Goal: Task Accomplishment & Management: Complete application form

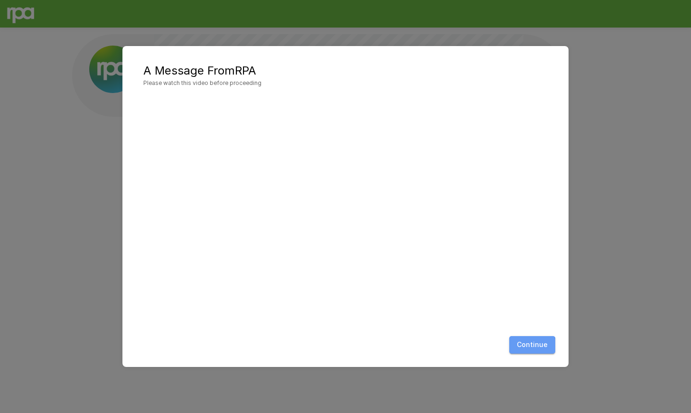
click at [522, 353] on button "Continue" at bounding box center [532, 345] width 46 height 18
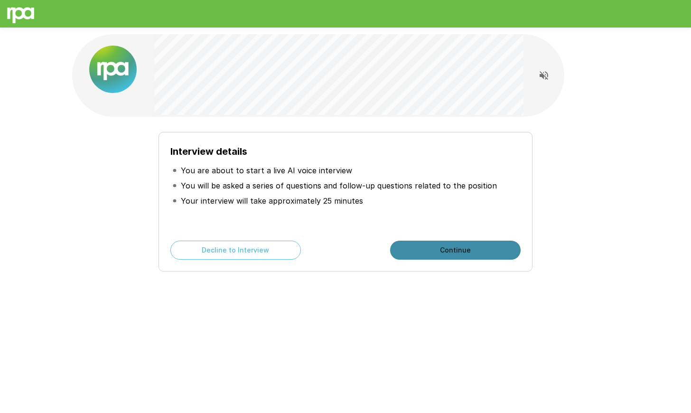
click at [413, 245] on button "Continue" at bounding box center [455, 249] width 130 height 19
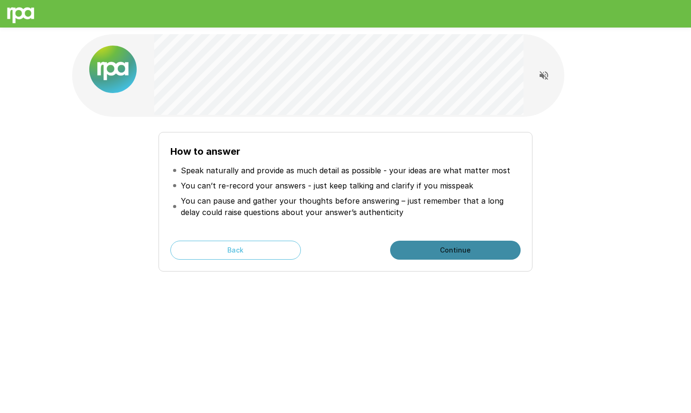
click at [428, 247] on button "Continue" at bounding box center [455, 249] width 130 height 19
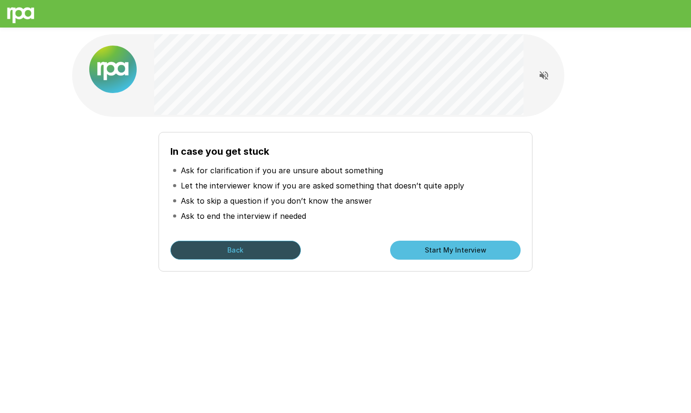
click at [281, 252] on button "Back" at bounding box center [235, 249] width 130 height 19
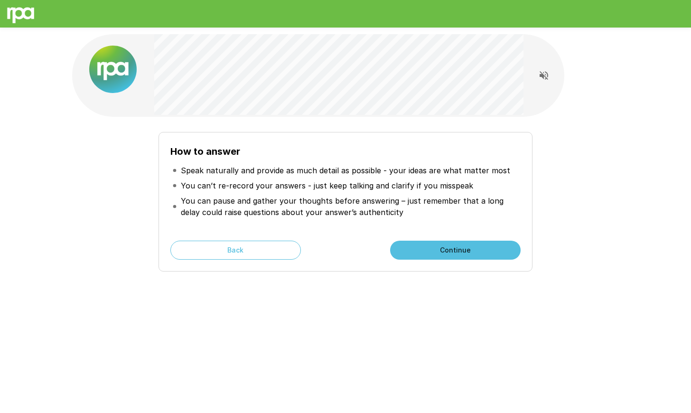
click at [420, 247] on button "Continue" at bounding box center [455, 249] width 130 height 19
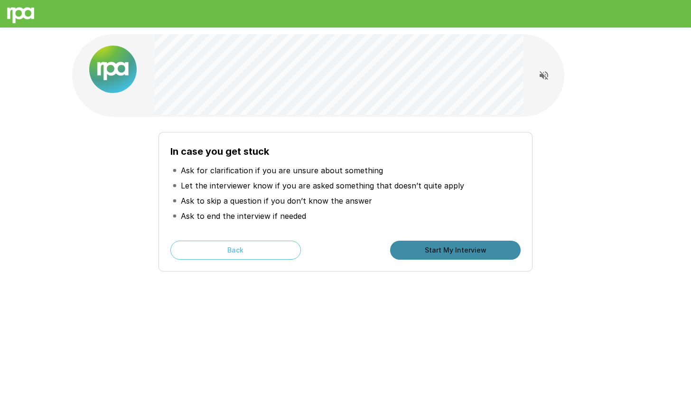
click at [420, 247] on button "Start My Interview" at bounding box center [455, 249] width 130 height 19
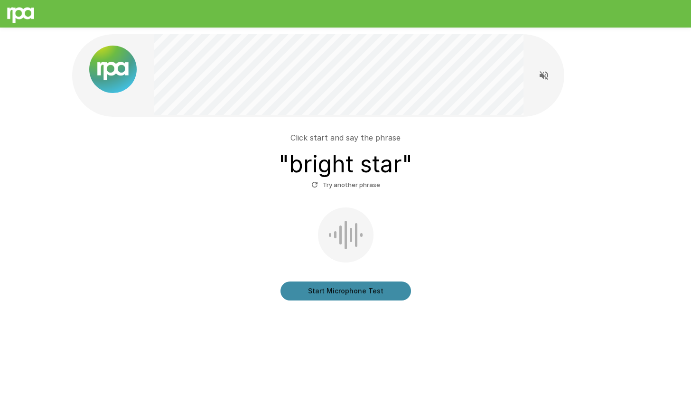
click at [373, 292] on button "Start Microphone Test" at bounding box center [345, 290] width 130 height 19
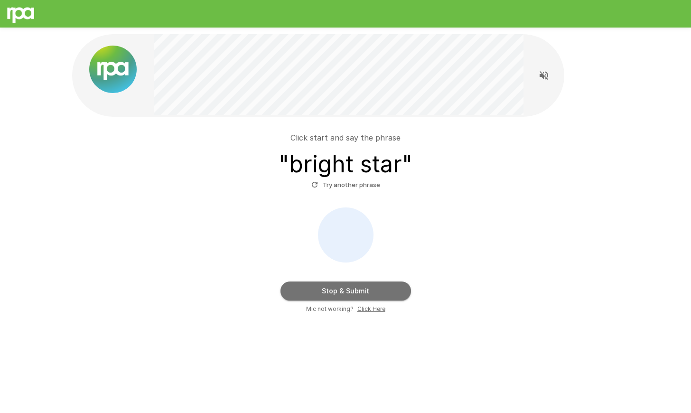
click at [392, 293] on button "Stop & Submit" at bounding box center [345, 290] width 130 height 19
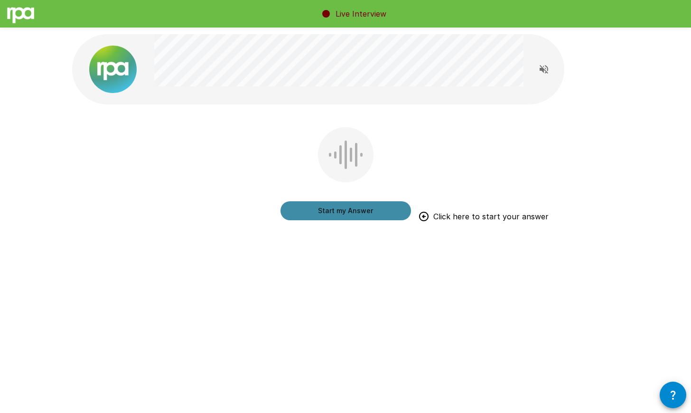
click at [380, 213] on button "Start my Answer" at bounding box center [345, 210] width 130 height 19
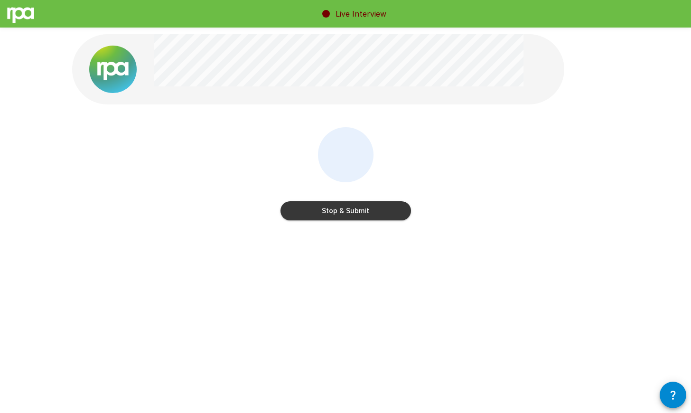
click at [380, 213] on button "Stop & Submit" at bounding box center [345, 210] width 130 height 19
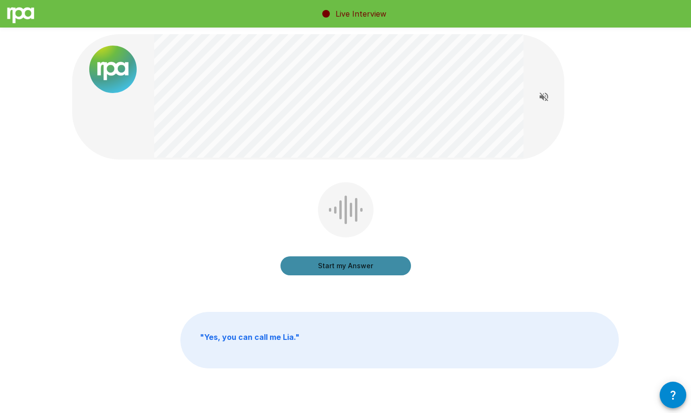
click at [384, 267] on button "Start my Answer" at bounding box center [345, 265] width 130 height 19
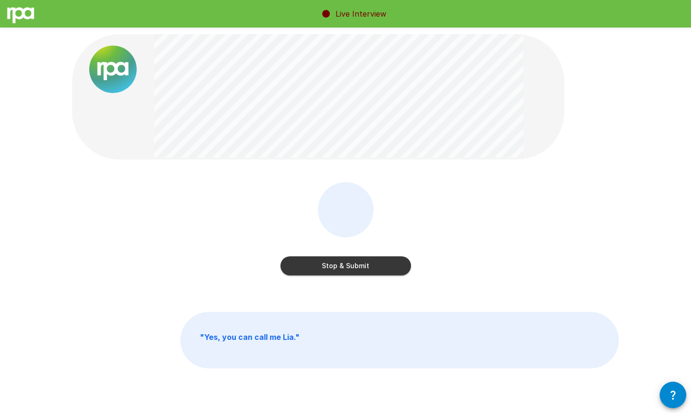
click at [383, 267] on button "Stop & Submit" at bounding box center [345, 265] width 130 height 19
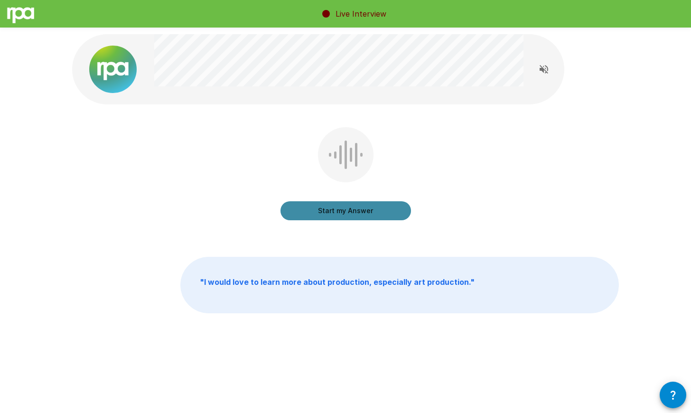
click at [387, 207] on button "Start my Answer" at bounding box center [345, 210] width 130 height 19
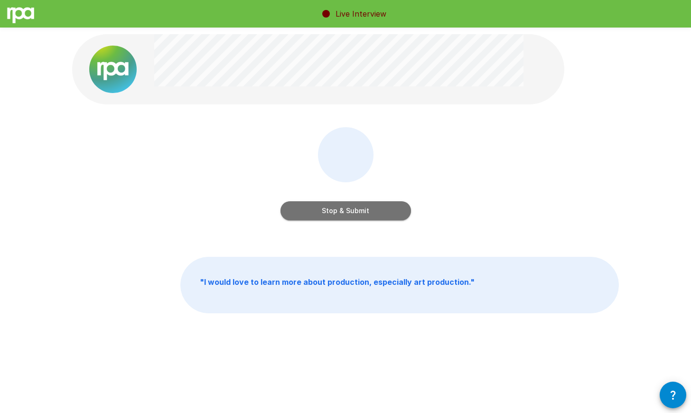
click at [387, 207] on button "Stop & Submit" at bounding box center [345, 210] width 130 height 19
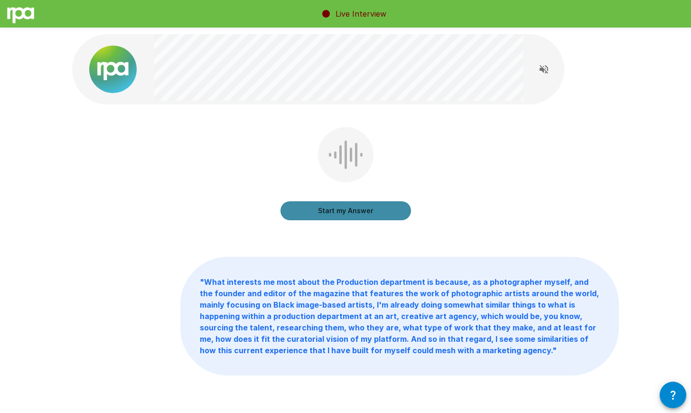
click at [396, 207] on button "Start my Answer" at bounding box center [345, 210] width 130 height 19
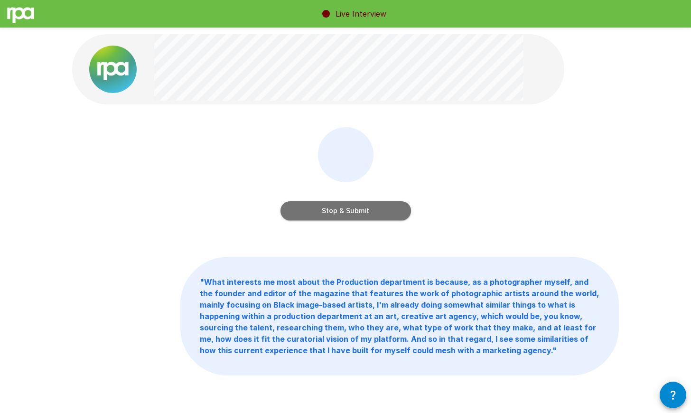
click at [382, 204] on button "Stop & Submit" at bounding box center [345, 210] width 130 height 19
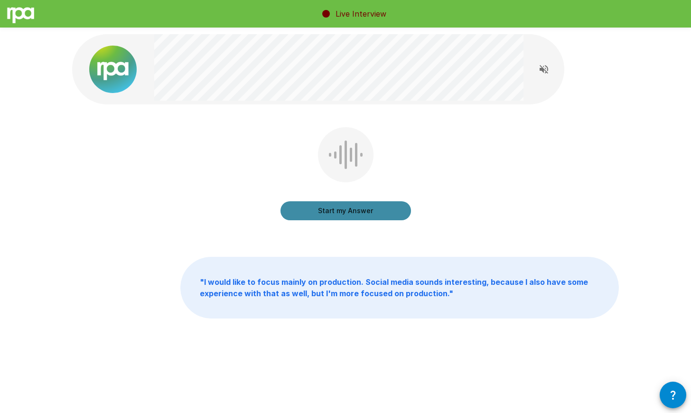
click at [388, 207] on button "Start my Answer" at bounding box center [345, 210] width 130 height 19
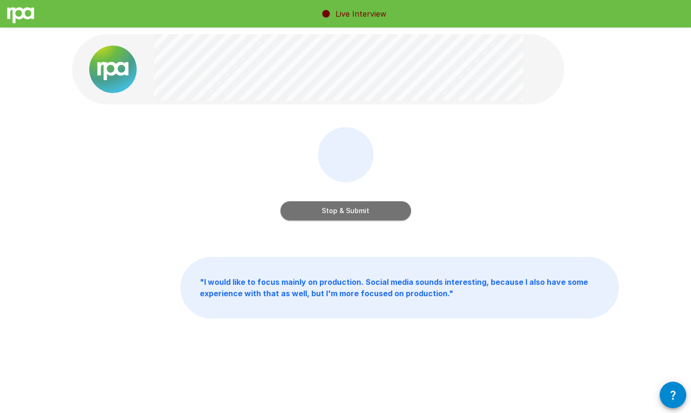
click at [386, 212] on button "Stop & Submit" at bounding box center [345, 210] width 130 height 19
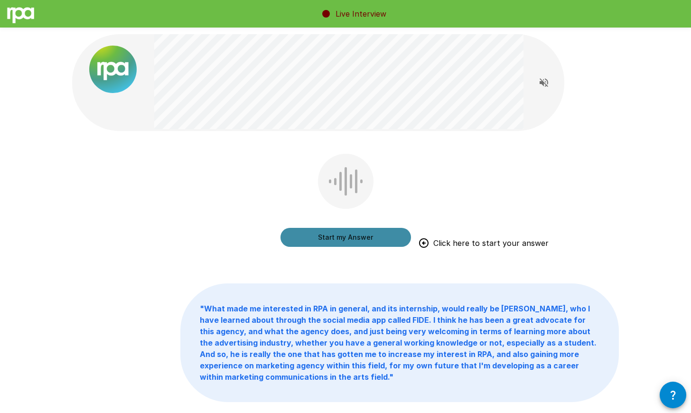
click at [389, 239] on button "Start my Answer" at bounding box center [345, 237] width 130 height 19
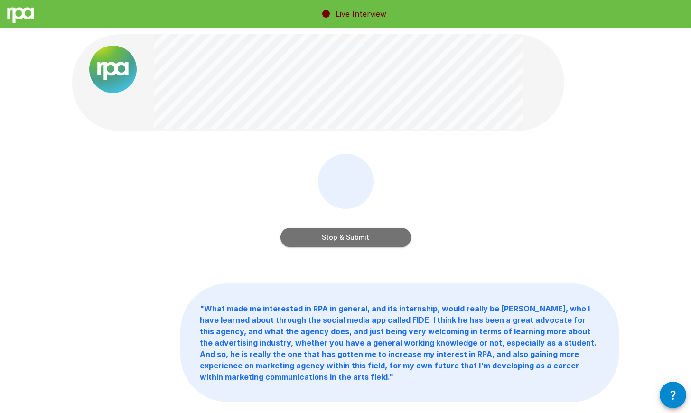
click at [389, 238] on button "Stop & Submit" at bounding box center [345, 237] width 130 height 19
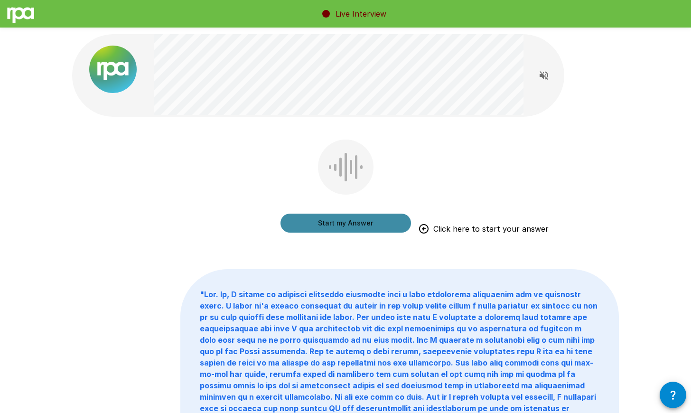
click at [390, 219] on button "Start my Answer" at bounding box center [345, 222] width 130 height 19
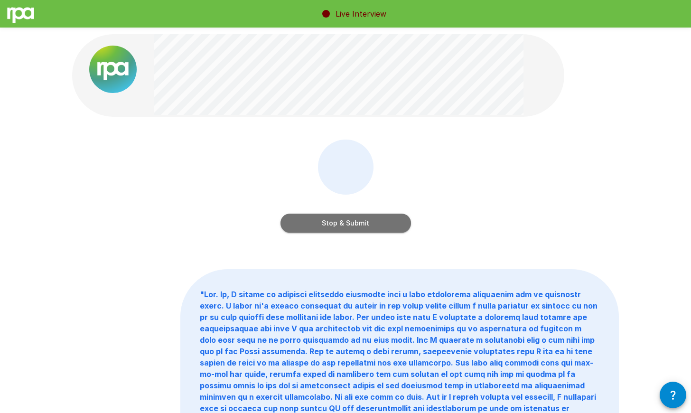
click at [386, 221] on button "Stop & Submit" at bounding box center [345, 222] width 130 height 19
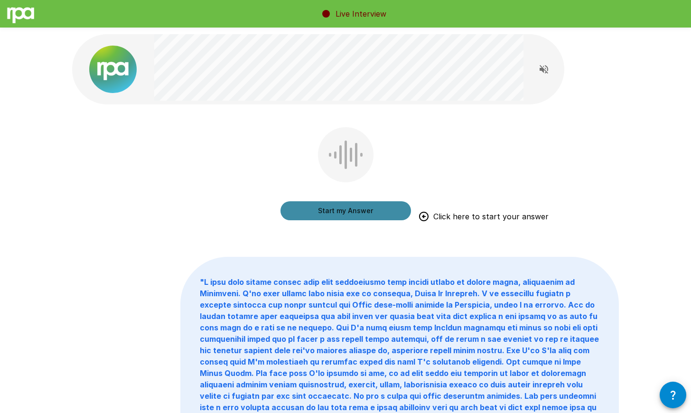
click at [385, 207] on button "Start my Answer" at bounding box center [345, 210] width 130 height 19
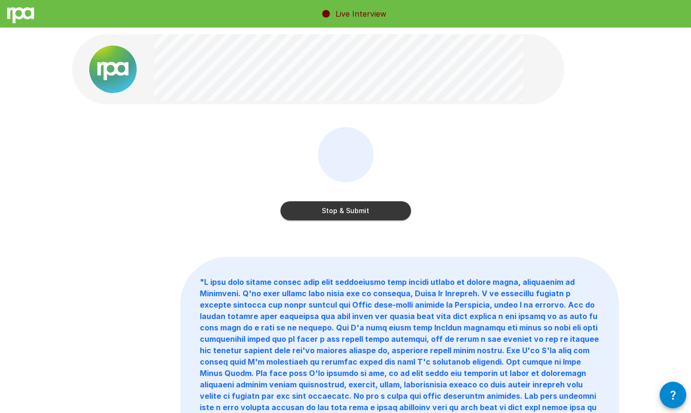
click at [402, 216] on button "Stop & Submit" at bounding box center [345, 210] width 130 height 19
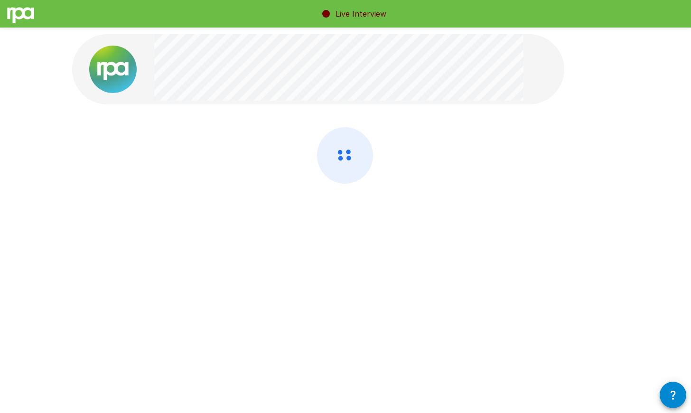
click at [524, 287] on div at bounding box center [345, 155] width 569 height 310
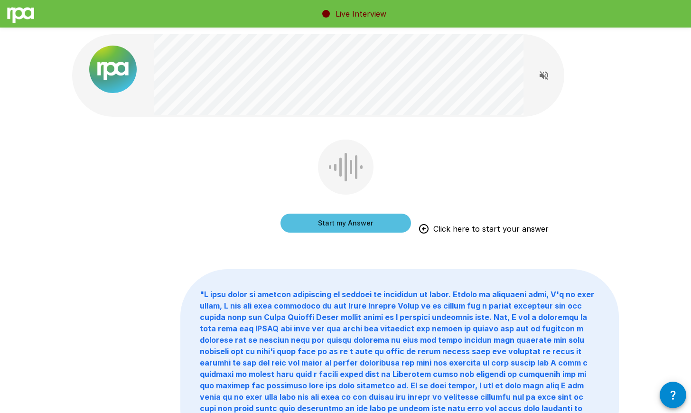
click at [388, 218] on button "Start my Answer" at bounding box center [345, 222] width 130 height 19
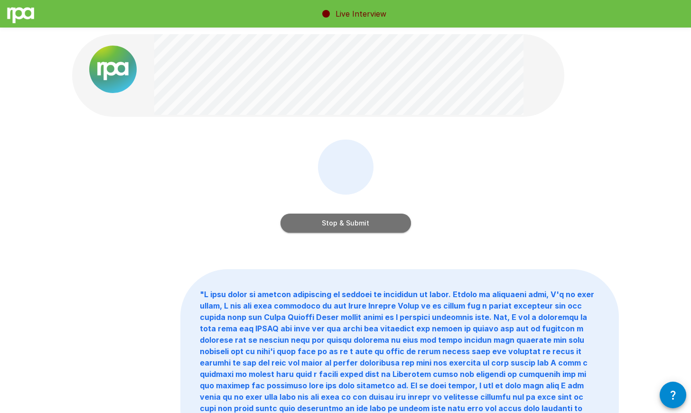
click at [383, 221] on button "Stop & Submit" at bounding box center [345, 222] width 130 height 19
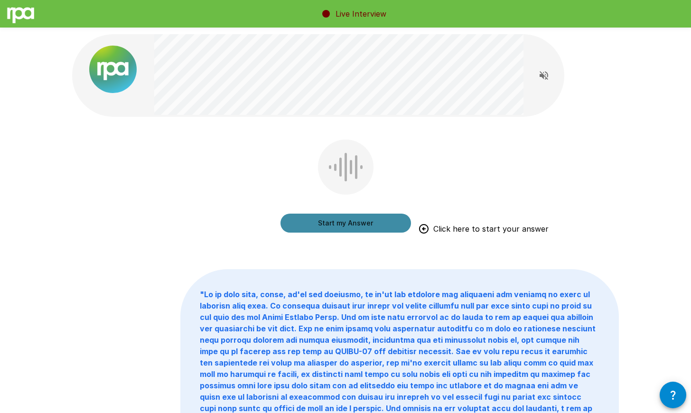
click at [387, 219] on button "Start my Answer" at bounding box center [345, 222] width 130 height 19
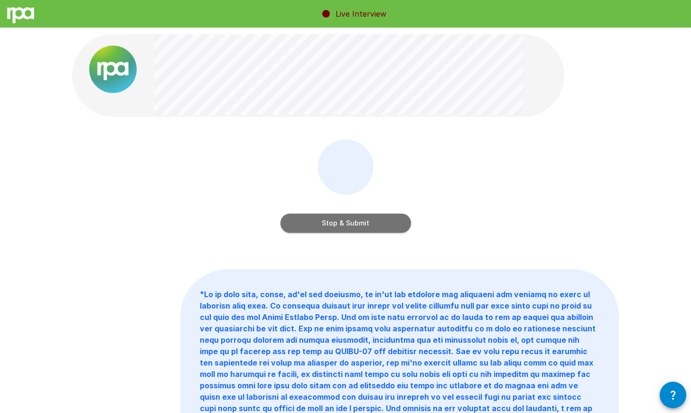
click at [393, 221] on button "Stop & Submit" at bounding box center [345, 222] width 130 height 19
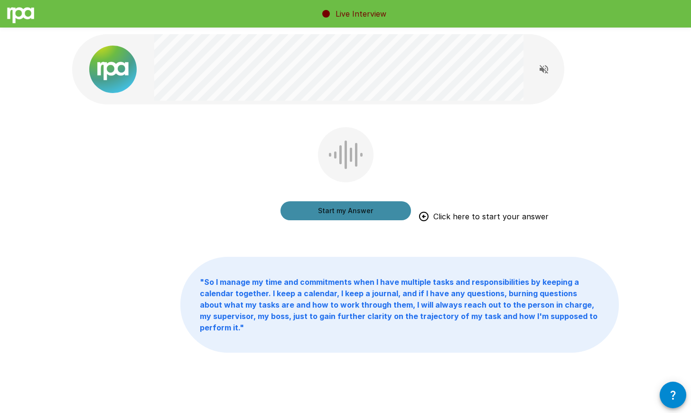
click at [390, 203] on button "Start my Answer" at bounding box center [345, 210] width 130 height 19
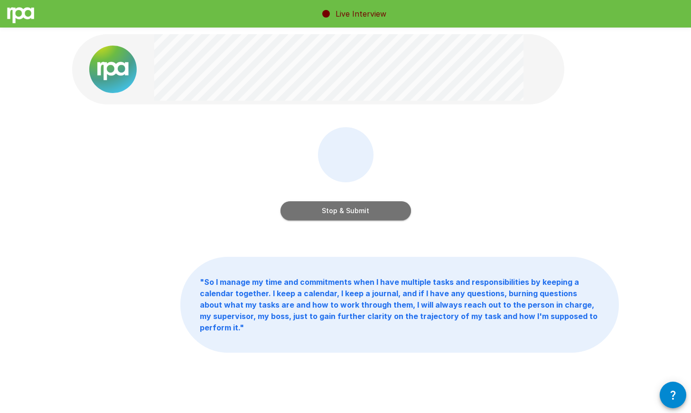
click at [381, 205] on button "Stop & Submit" at bounding box center [345, 210] width 130 height 19
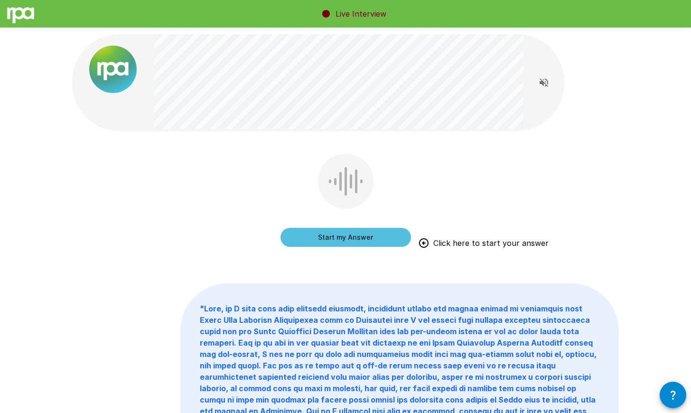
click at [314, 234] on button "Start my Answer" at bounding box center [345, 237] width 130 height 19
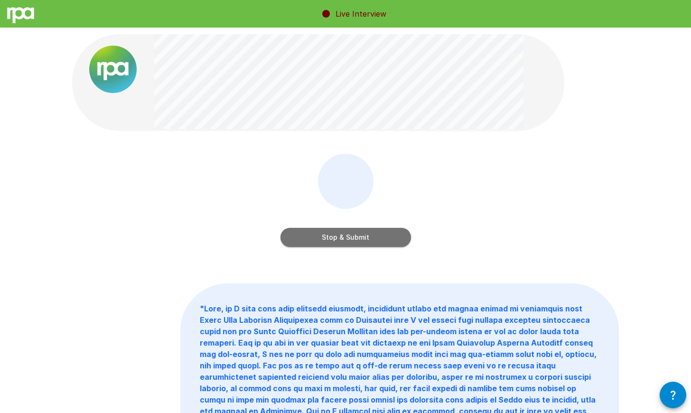
click at [392, 231] on button "Stop & Submit" at bounding box center [345, 237] width 130 height 19
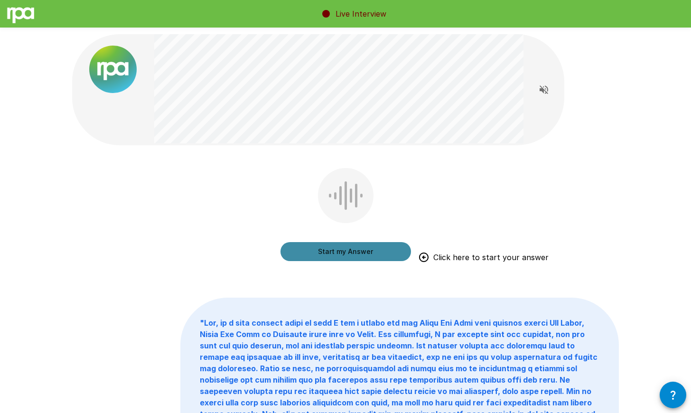
click at [388, 248] on button "Start my Answer" at bounding box center [345, 251] width 130 height 19
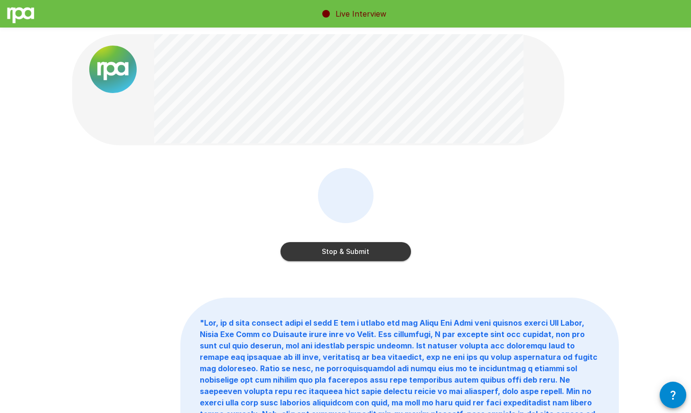
click at [380, 252] on button "Stop & Submit" at bounding box center [345, 251] width 130 height 19
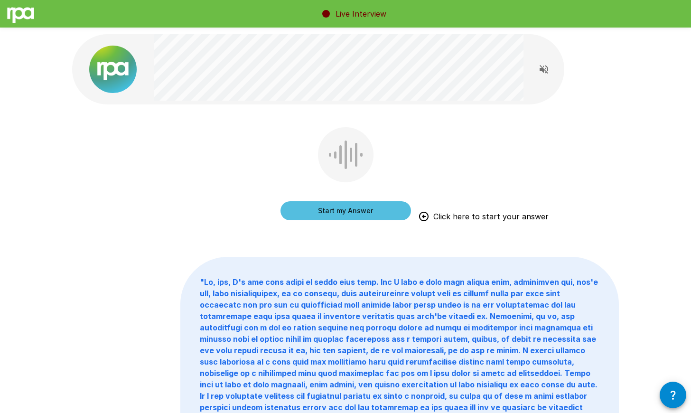
click at [387, 206] on button "Start my Answer" at bounding box center [345, 210] width 130 height 19
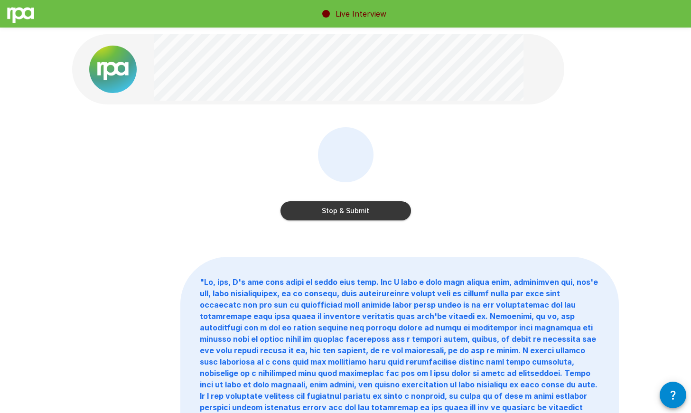
click at [393, 211] on button "Stop & Submit" at bounding box center [345, 210] width 130 height 19
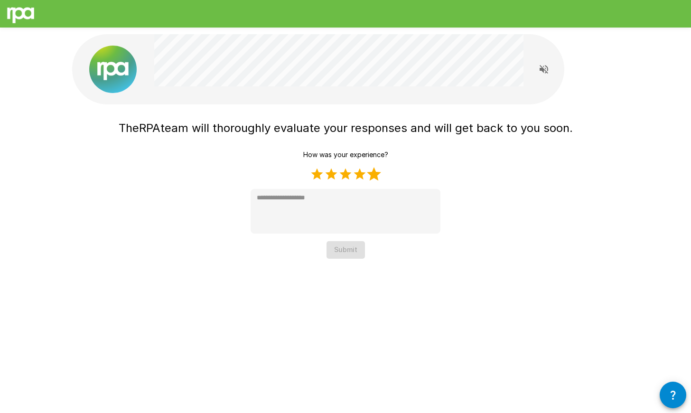
click at [376, 174] on label "5 Stars" at bounding box center [374, 174] width 14 height 14
type textarea "*"
click at [353, 248] on button "Submit" at bounding box center [345, 250] width 38 height 18
